Goal: Transaction & Acquisition: Purchase product/service

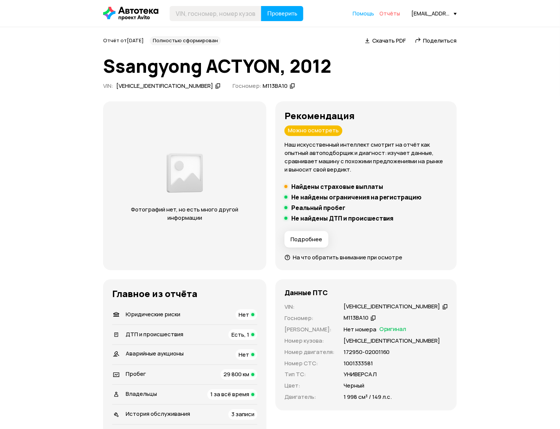
click at [389, 14] on span "Отчёты" at bounding box center [390, 13] width 21 height 7
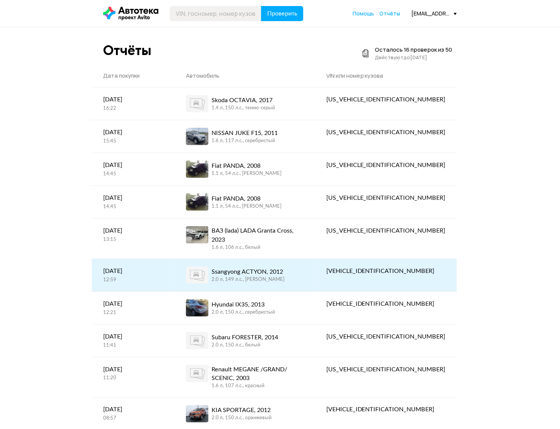
scroll to position [47, 0]
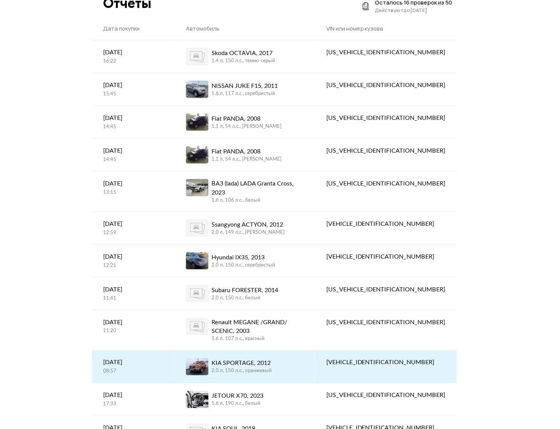
click at [304, 358] on div "KIA SPORTAGE, 2012 2.0 л, 150 л.c., оранжевый" at bounding box center [245, 366] width 118 height 17
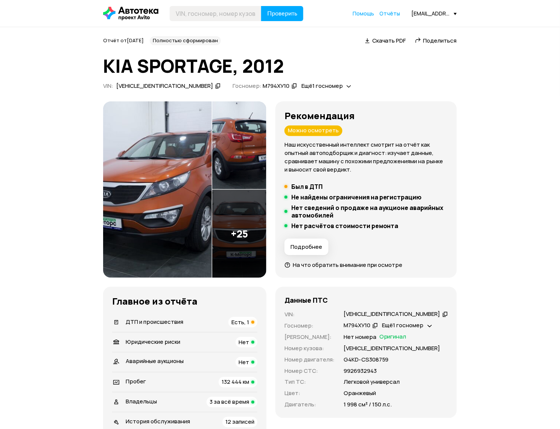
click at [340, 226] on h5 "Нет расчётов стоимости ремонта" at bounding box center [345, 226] width 107 height 8
click at [366, 314] on div "[VEHICLE_IDENTIFICATION_NUMBER]" at bounding box center [392, 314] width 97 height 8
click at [369, 326] on div "М794ХУ10" at bounding box center [357, 325] width 27 height 8
click at [390, 313] on div "[VEHICLE_IDENTIFICATION_NUMBER]" at bounding box center [392, 314] width 97 height 8
click at [380, 311] on div "[VEHICLE_IDENTIFICATION_NUMBER]" at bounding box center [392, 314] width 97 height 8
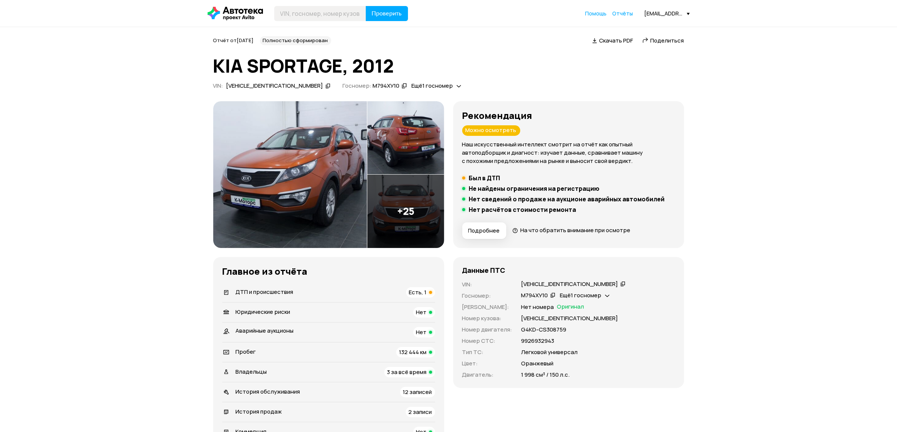
click at [459, 206] on div "Рекомендация Можно осмотреть Наш искусственный интеллект смотрит на отчёт как о…" at bounding box center [568, 174] width 231 height 147
click at [535, 292] on div "М794ХУ10" at bounding box center [534, 296] width 27 height 8
click at [547, 287] on div "[VEHICLE_IDENTIFICATION_NUMBER]" at bounding box center [569, 285] width 97 height 8
click at [547, 283] on div "[VEHICLE_IDENTIFICATION_NUMBER]" at bounding box center [569, 285] width 97 height 8
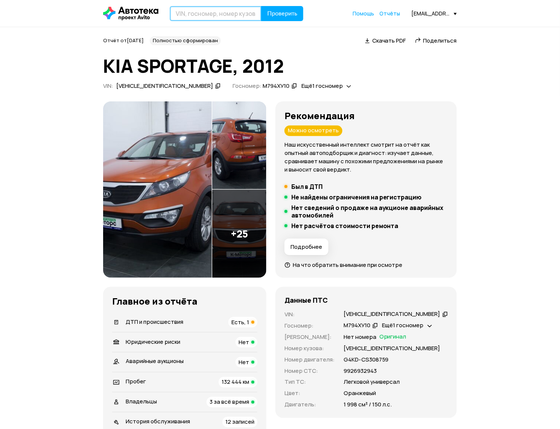
click at [214, 11] on input "text" at bounding box center [216, 13] width 92 height 15
paste input "В331ВН92"
type input "В331ВН92"
click at [287, 12] on span "Проверить" at bounding box center [282, 14] width 30 height 6
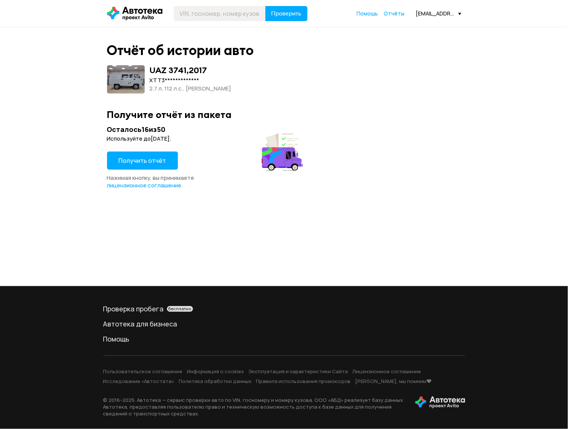
click at [156, 154] on button "Получить отчёт" at bounding box center [142, 160] width 71 height 18
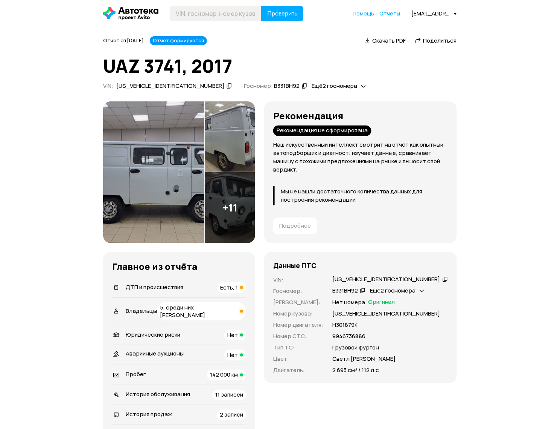
click at [442, 42] on span "Поделиться" at bounding box center [441, 41] width 34 height 8
